Goal: Browse casually

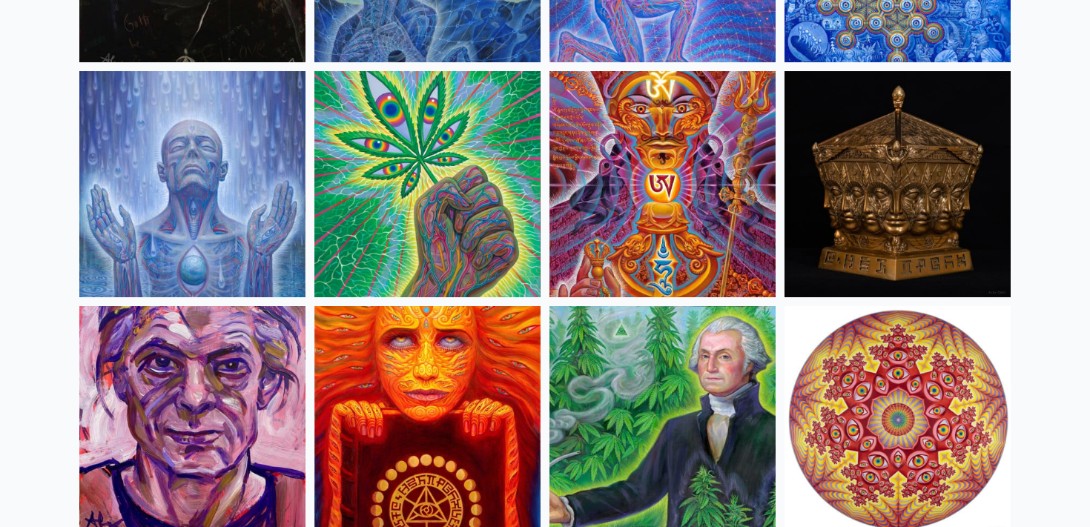
scroll to position [2367, 0]
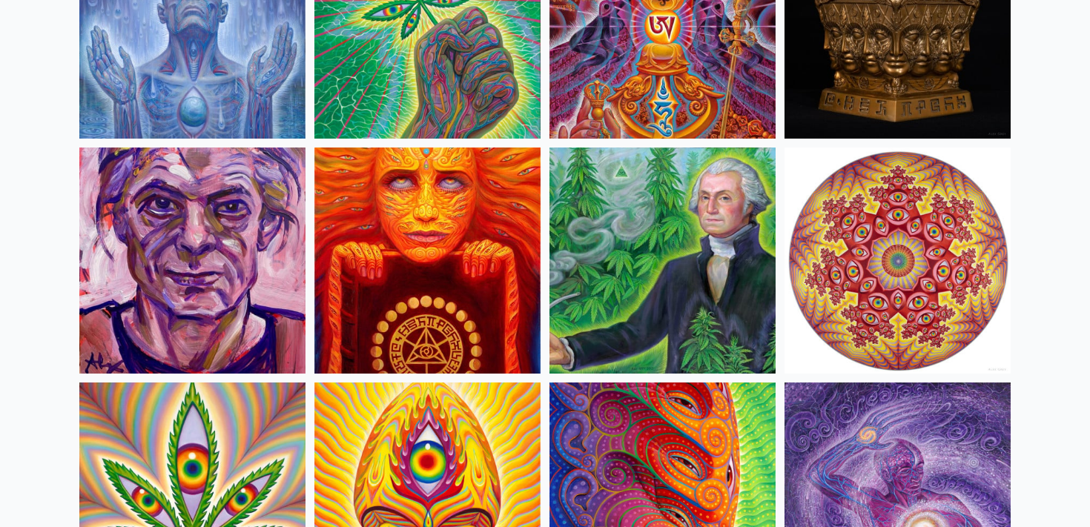
click at [870, 72] on img at bounding box center [897, 26] width 226 height 226
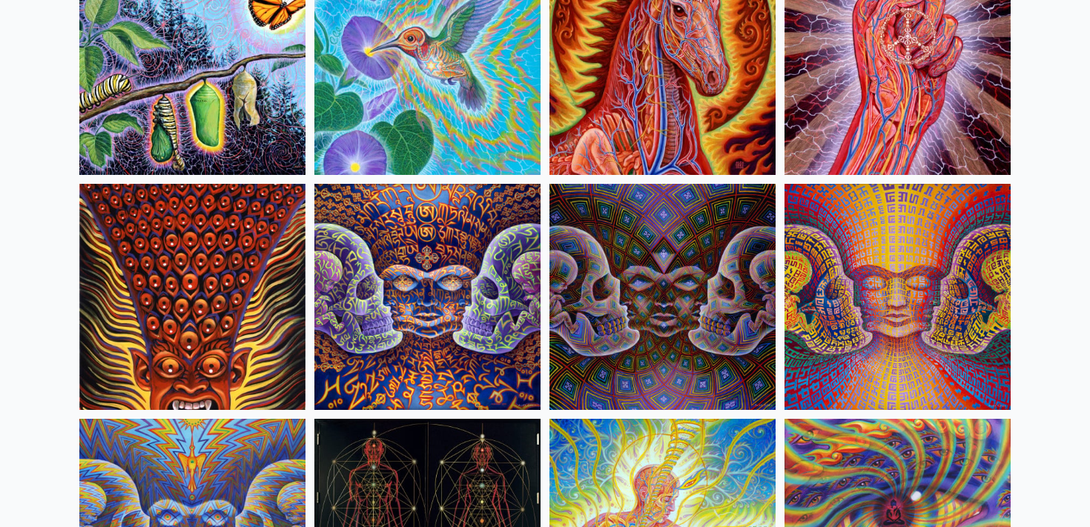
scroll to position [7580, 0]
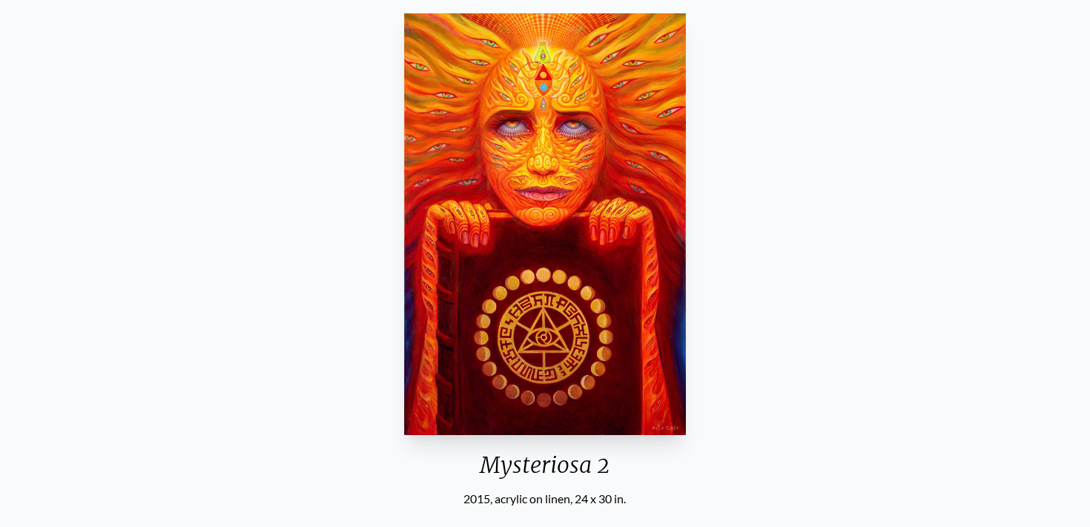
scroll to position [149, 0]
